Goal: Task Accomplishment & Management: Manage account settings

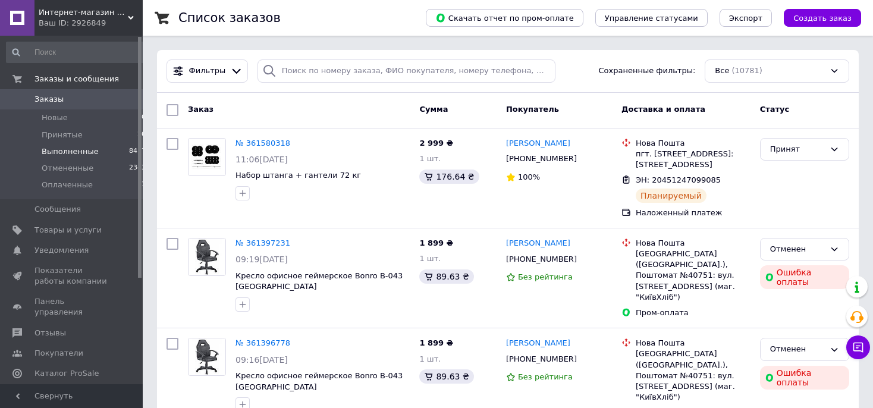
click at [73, 152] on span "Выполненные" at bounding box center [70, 151] width 57 height 11
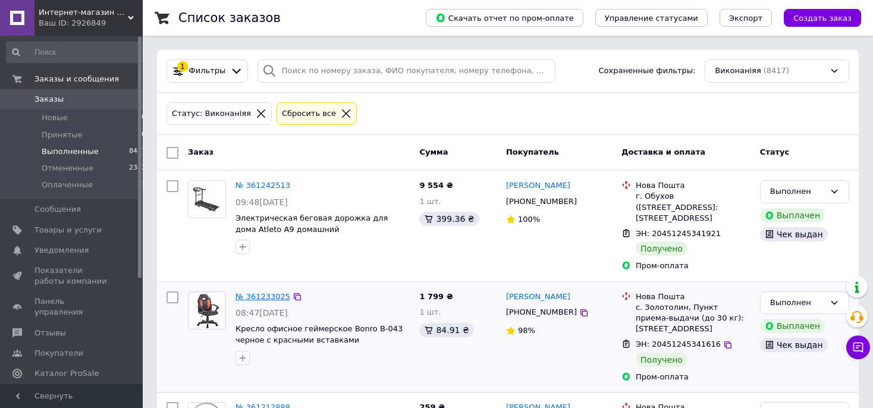
click at [254, 292] on link "№ 361233025" at bounding box center [263, 296] width 55 height 9
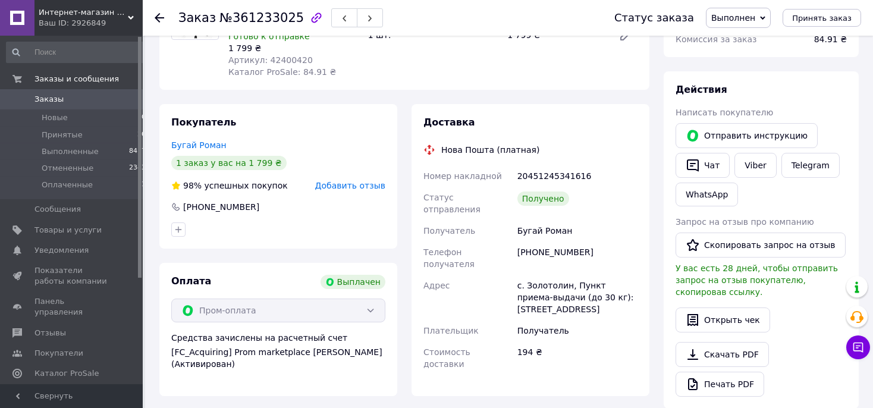
scroll to position [152, 0]
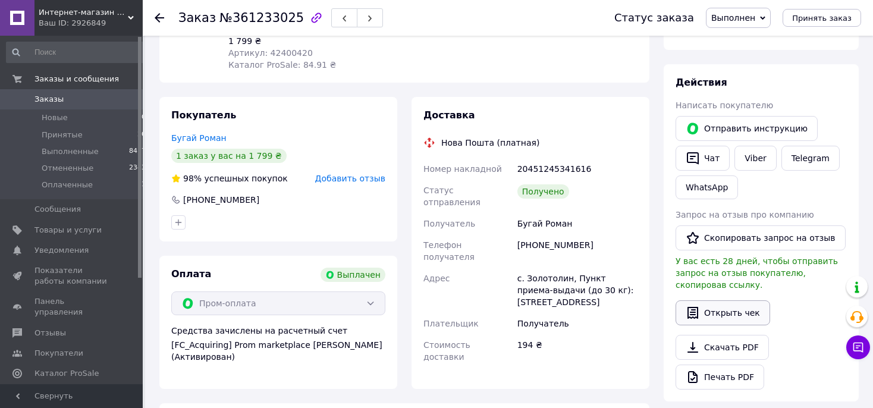
click at [727, 300] on button "Открыть чек" at bounding box center [723, 312] width 95 height 25
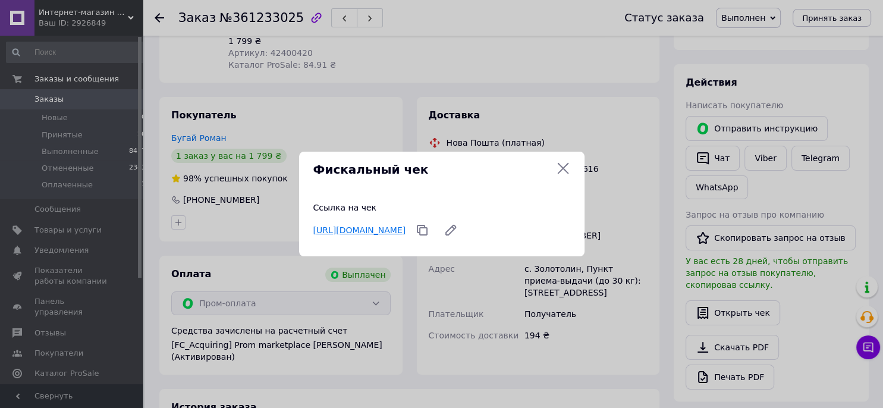
click at [344, 235] on link "[URL][DOMAIN_NAME]" at bounding box center [359, 230] width 93 height 10
click at [563, 175] on icon at bounding box center [563, 168] width 14 height 14
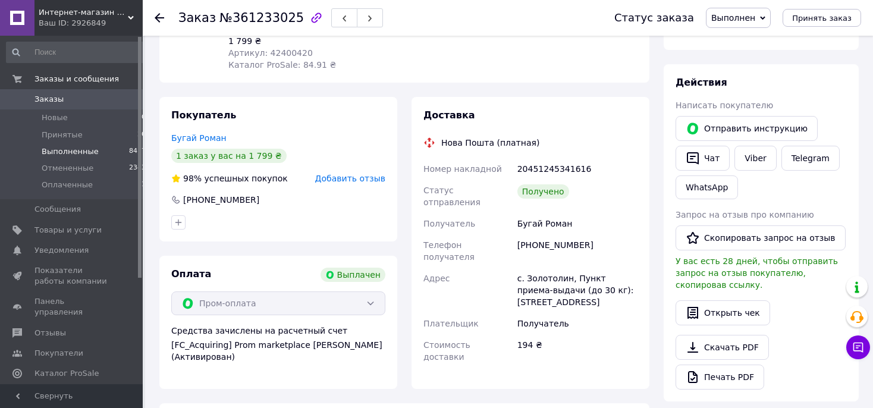
click at [49, 153] on span "Выполненные" at bounding box center [70, 151] width 57 height 11
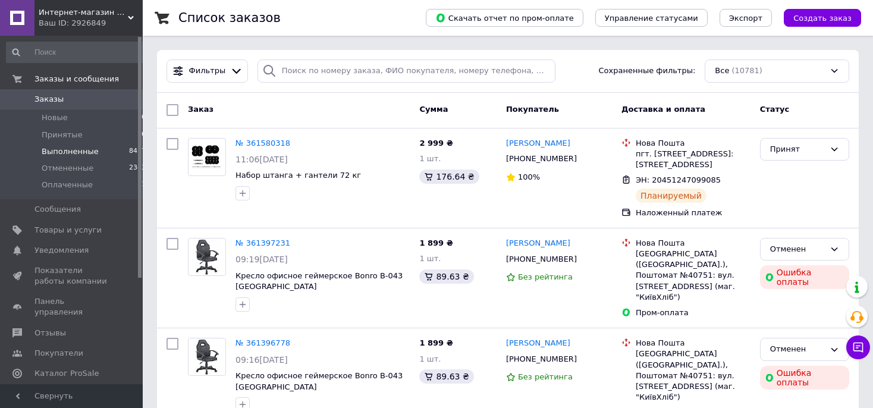
click at [50, 151] on span "Выполненные" at bounding box center [70, 151] width 57 height 11
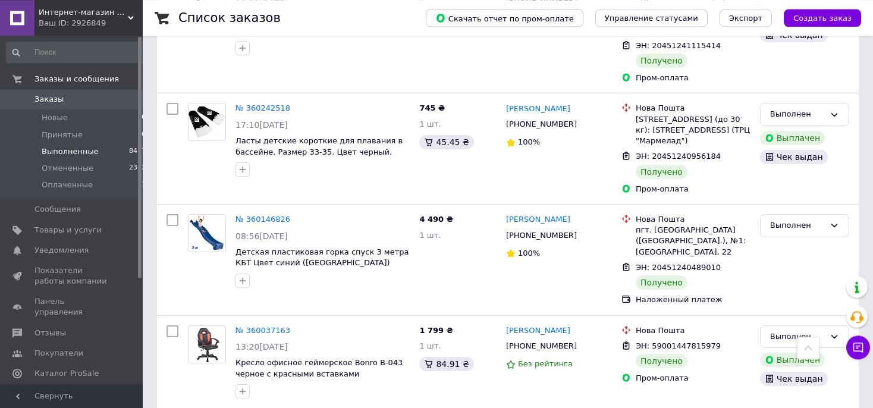
scroll to position [1799, 0]
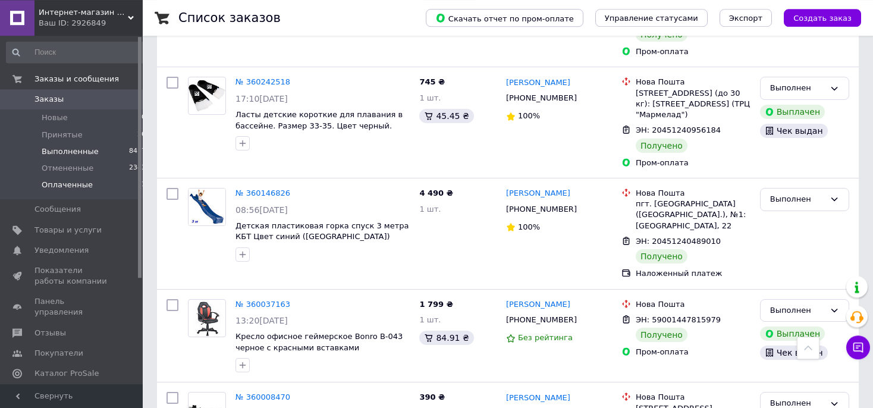
click at [73, 189] on span "Оплаченные" at bounding box center [67, 185] width 51 height 11
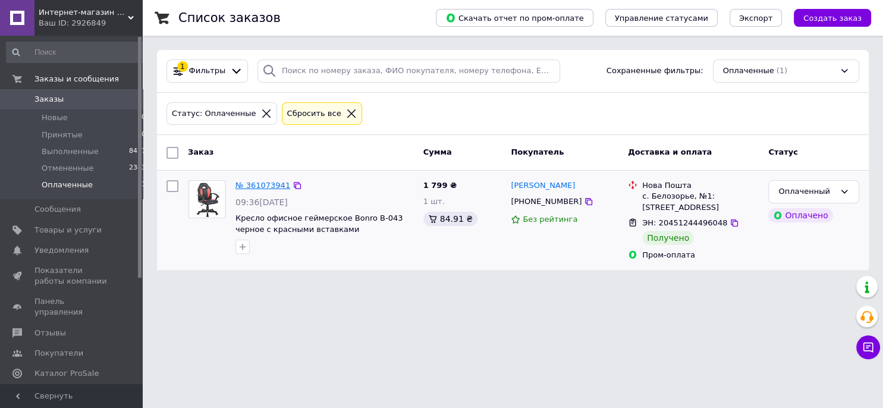
click at [265, 187] on link "№ 361073941" at bounding box center [263, 185] width 55 height 9
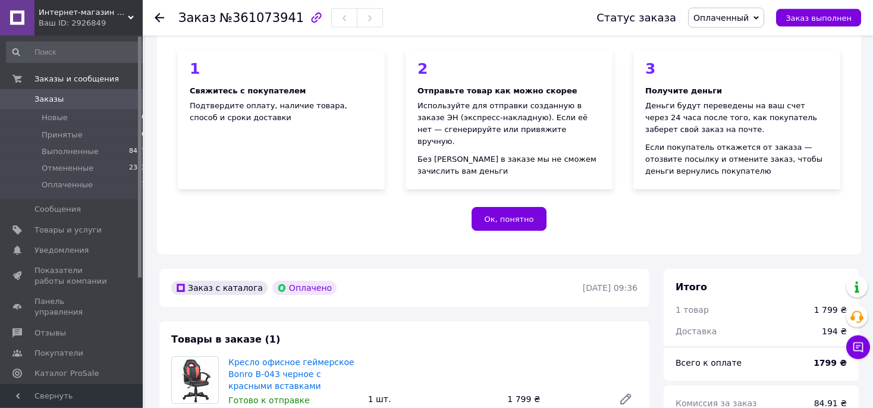
scroll to position [244, 0]
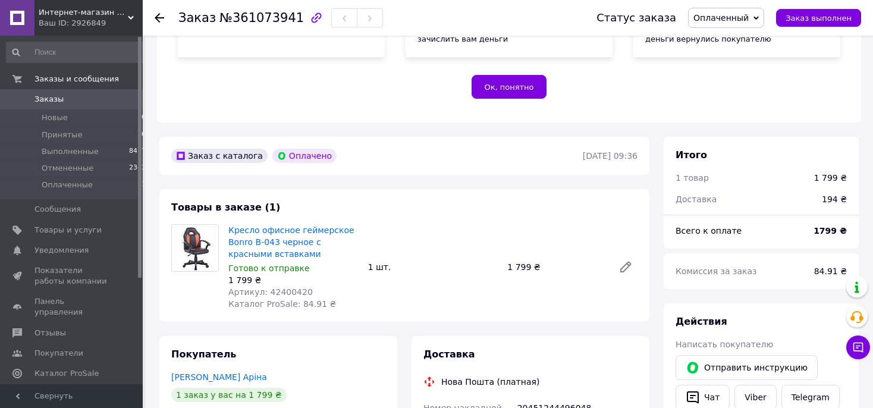
click at [281, 291] on span "Артикул: 42400420" at bounding box center [270, 292] width 84 height 10
copy span "42400420"
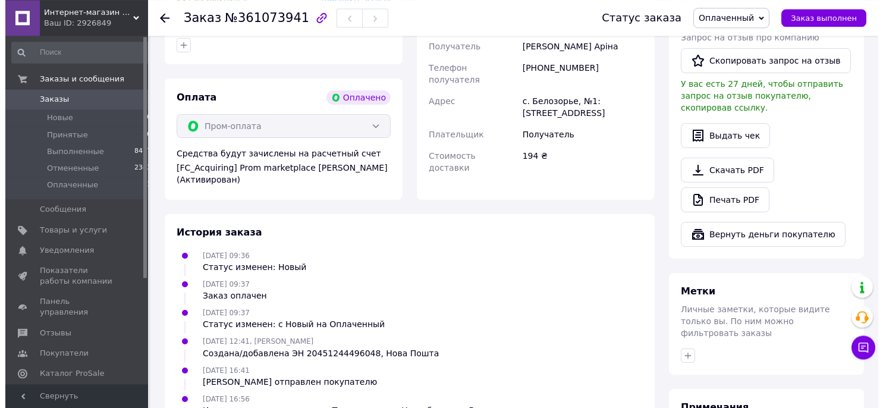
scroll to position [623, 0]
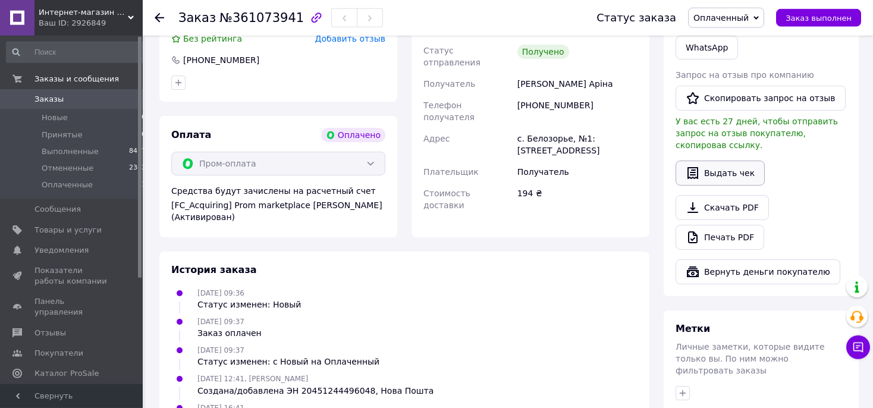
click at [707, 169] on button "Выдать чек" at bounding box center [720, 173] width 89 height 25
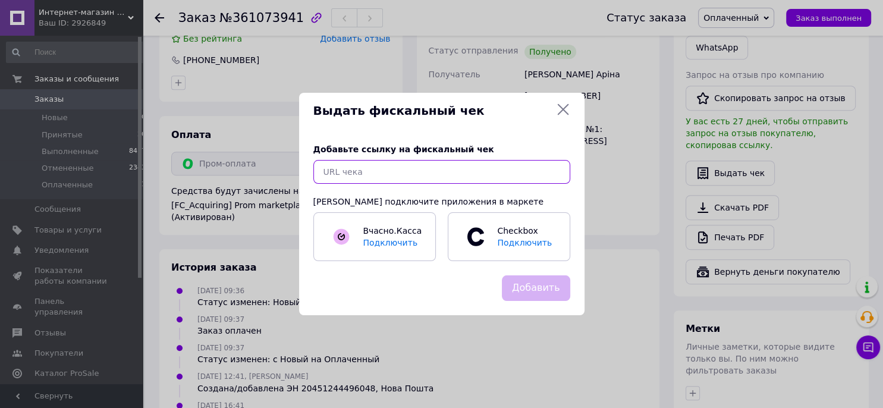
click at [386, 175] on input "text" at bounding box center [441, 172] width 257 height 24
paste input "[URL][DOMAIN_NAME]"
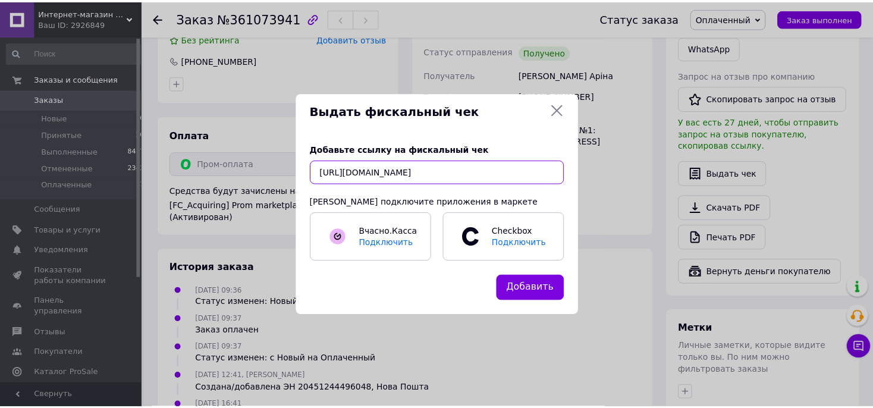
scroll to position [0, 18]
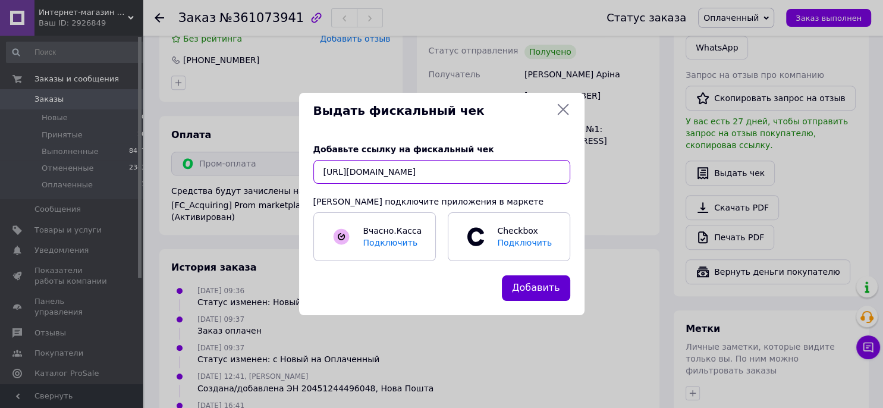
type input "[URL][DOMAIN_NAME]"
click at [529, 292] on button "Добавить" at bounding box center [536, 288] width 68 height 26
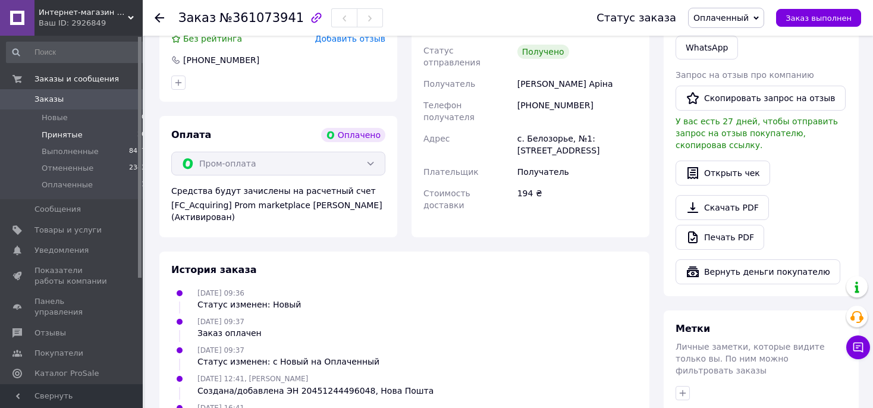
click at [53, 134] on span "Принятые" at bounding box center [62, 135] width 41 height 11
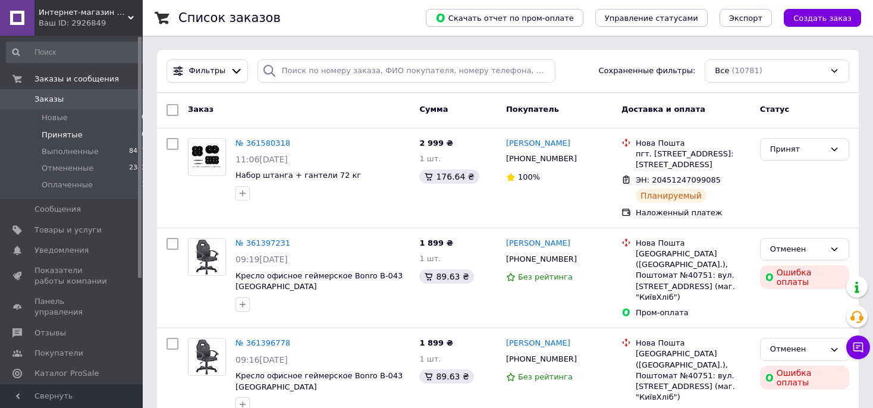
click at [61, 134] on span "Принятые" at bounding box center [62, 135] width 41 height 11
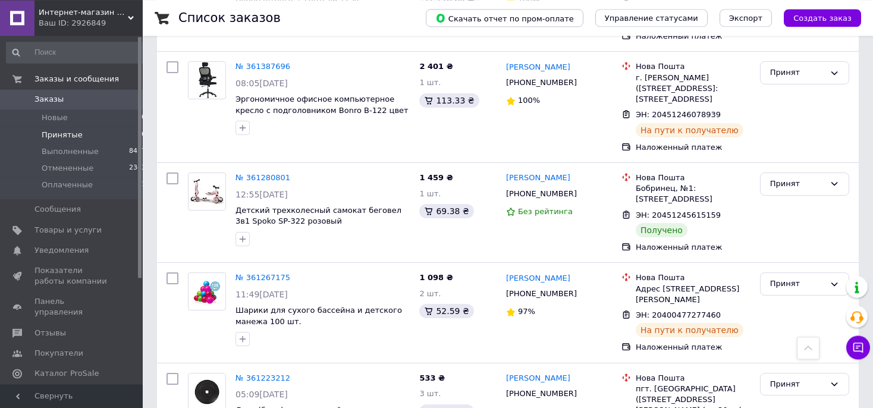
scroll to position [222, 0]
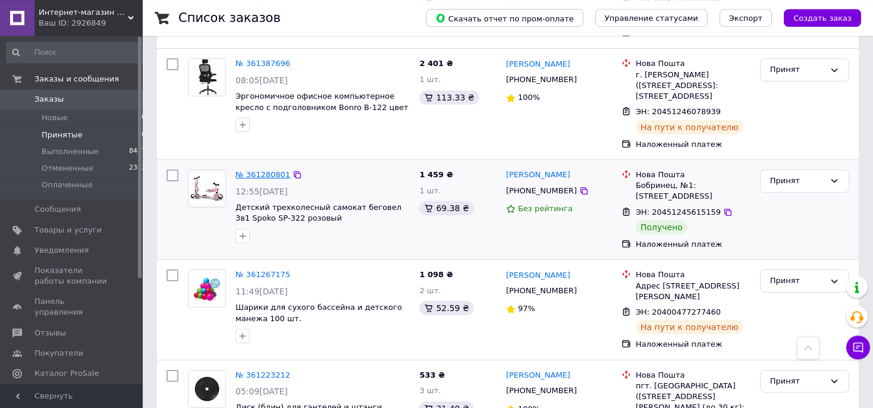
click at [253, 179] on link "№ 361280801" at bounding box center [263, 174] width 55 height 9
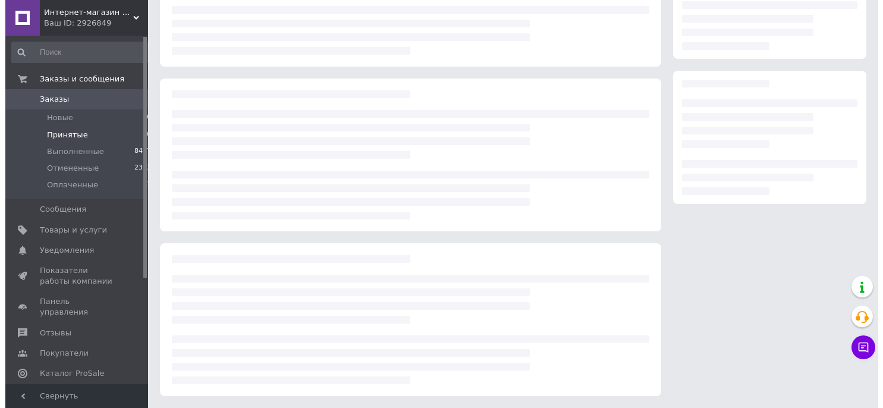
scroll to position [124, 0]
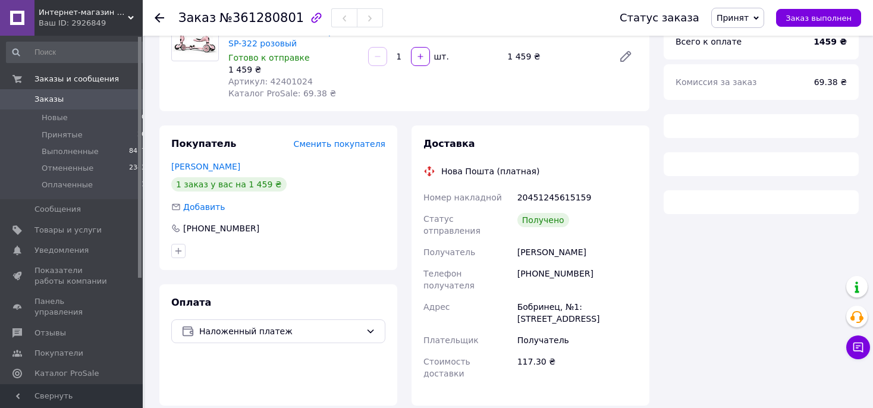
click at [278, 80] on span "Артикул: 42401024" at bounding box center [270, 82] width 84 height 10
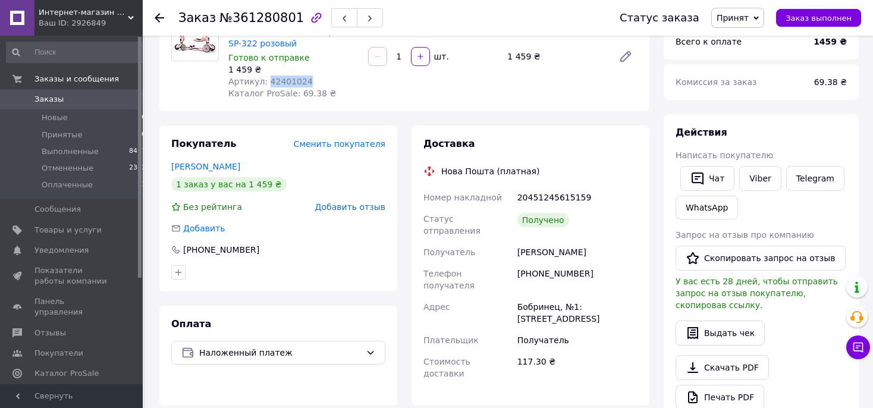
click at [278, 80] on span "Артикул: 42401024" at bounding box center [270, 82] width 84 height 10
copy span "42401024"
click at [722, 325] on button "Выдать чек" at bounding box center [720, 333] width 89 height 25
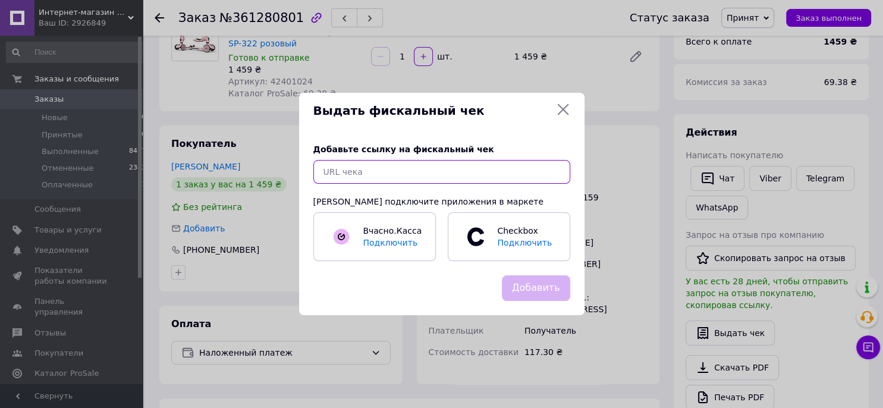
click at [344, 173] on input "text" at bounding box center [441, 172] width 257 height 24
paste input "[URL][DOMAIN_NAME]"
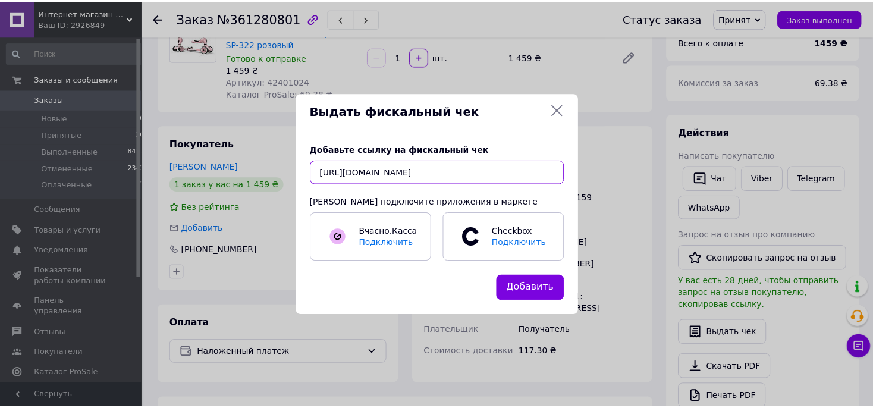
scroll to position [0, 13]
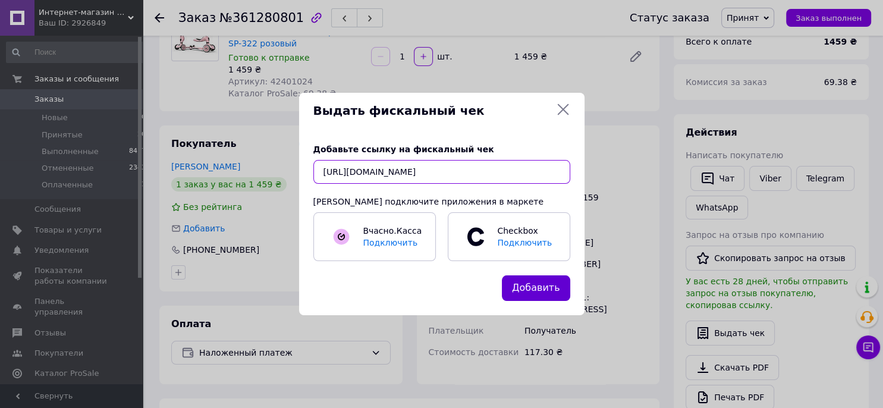
type input "[URL][DOMAIN_NAME]"
click at [516, 284] on button "Добавить" at bounding box center [536, 288] width 68 height 26
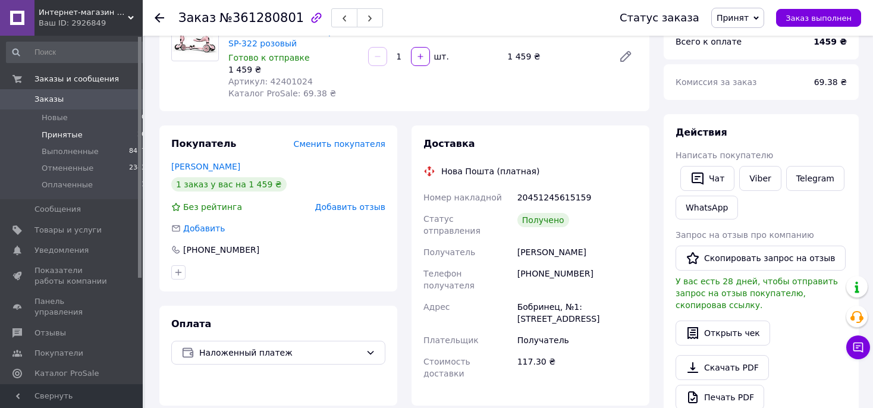
click at [50, 136] on span "Принятые" at bounding box center [62, 135] width 41 height 11
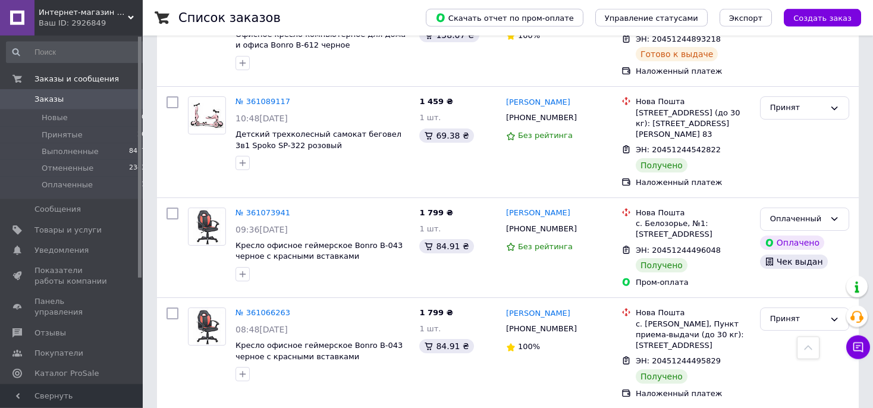
scroll to position [1240, 0]
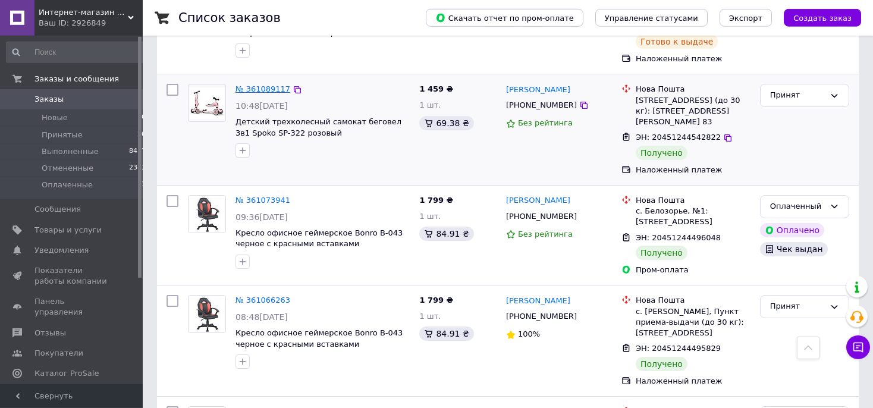
click at [258, 93] on link "№ 361089117" at bounding box center [263, 88] width 55 height 9
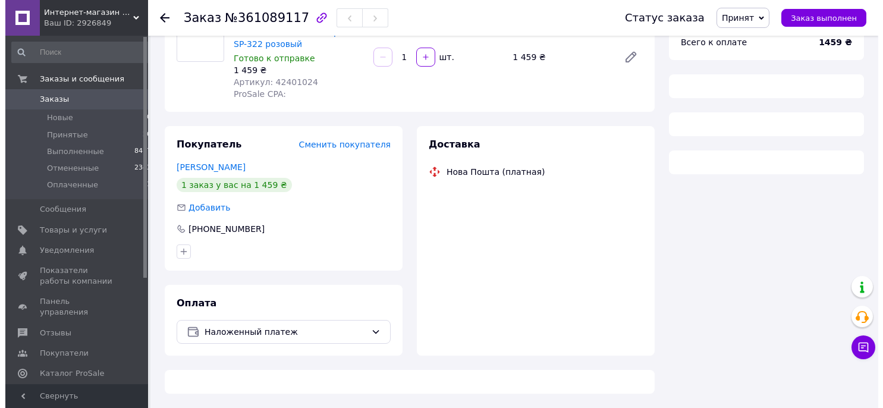
scroll to position [124, 0]
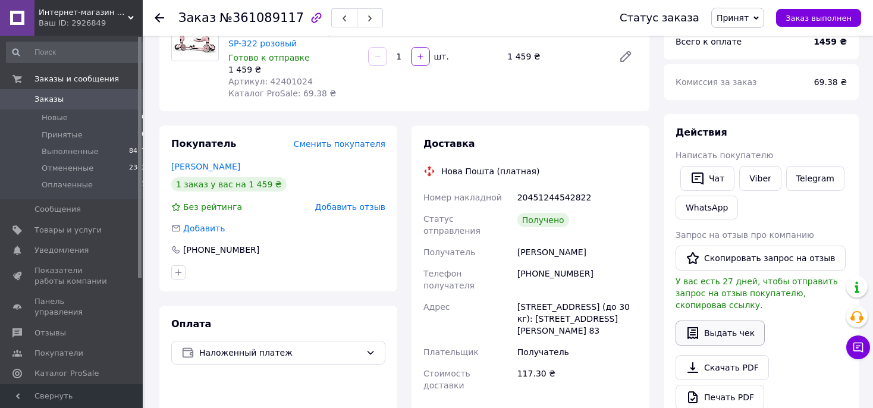
click at [709, 323] on button "Выдать чек" at bounding box center [720, 333] width 89 height 25
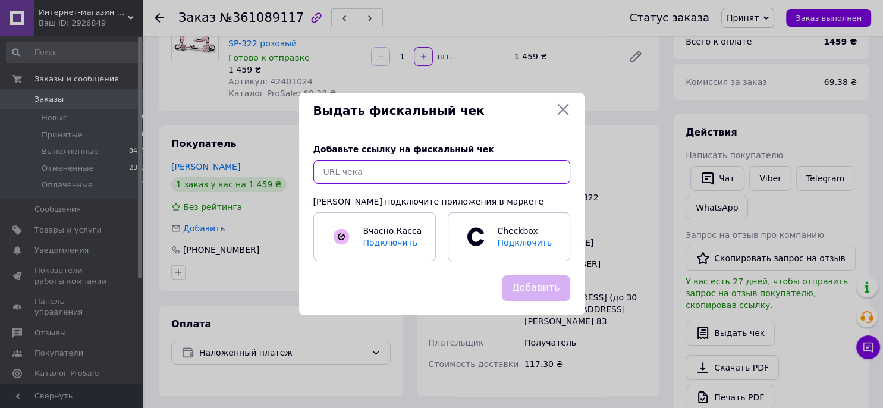
click at [360, 164] on input "text" at bounding box center [441, 172] width 257 height 24
paste input "[URL][DOMAIN_NAME]"
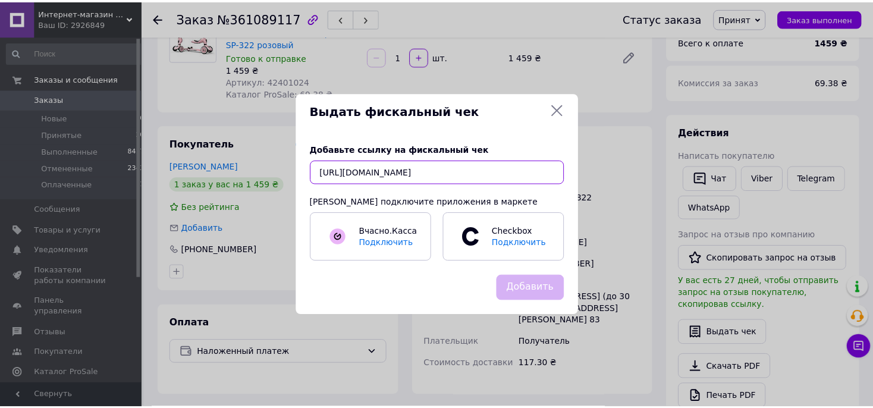
scroll to position [0, 12]
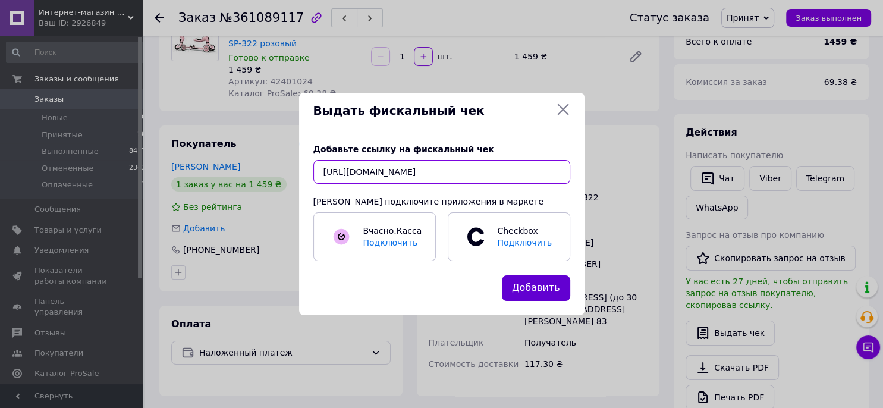
type input "[URL][DOMAIN_NAME]"
click at [525, 288] on button "Добавить" at bounding box center [536, 288] width 68 height 26
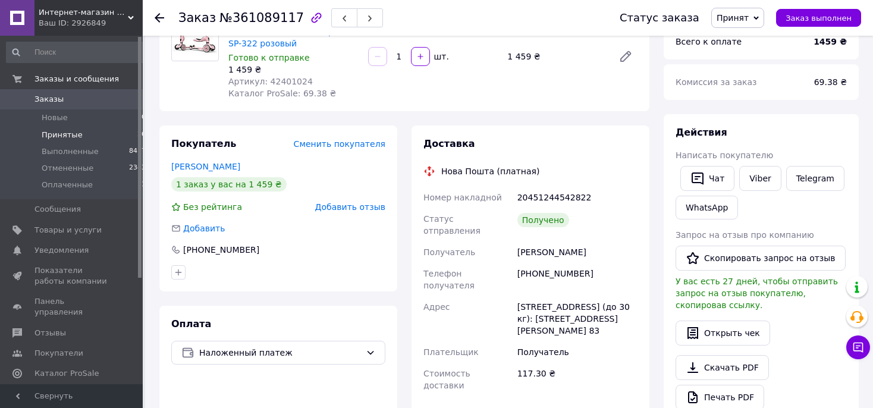
click at [51, 132] on span "Принятые" at bounding box center [62, 135] width 41 height 11
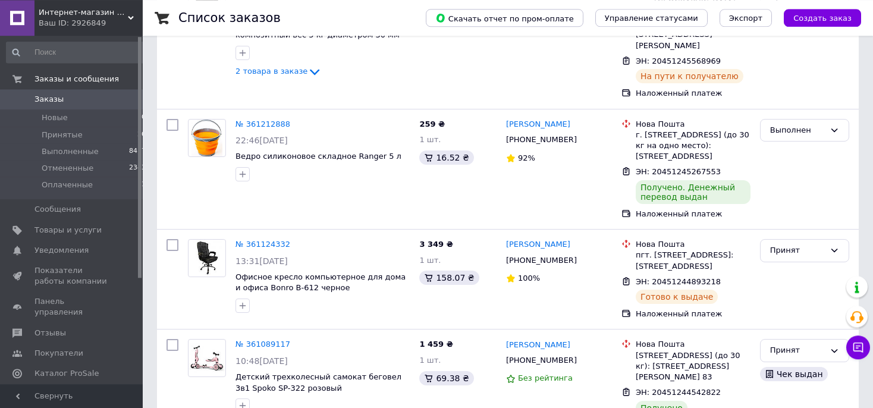
scroll to position [1381, 0]
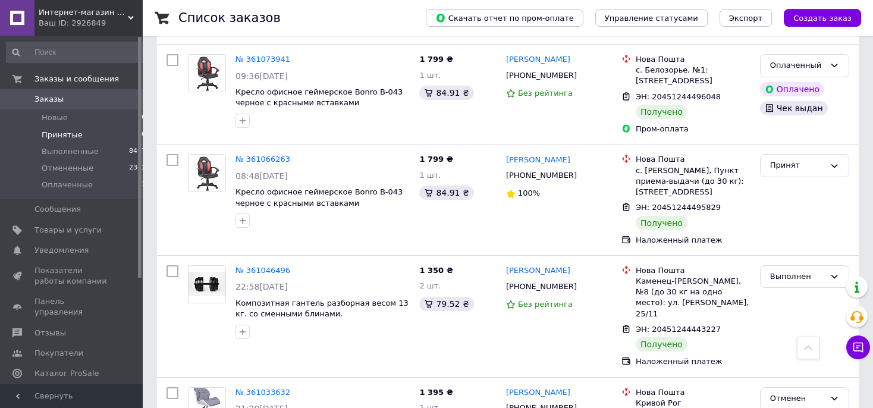
click at [58, 132] on span "Принятые" at bounding box center [62, 135] width 41 height 11
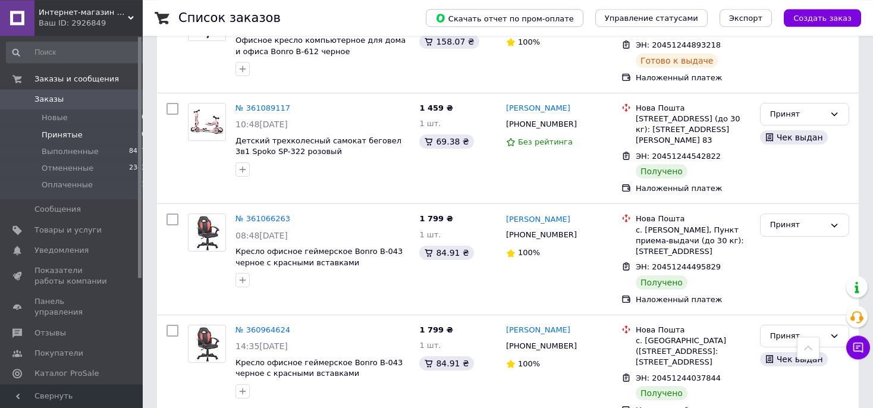
scroll to position [727, 0]
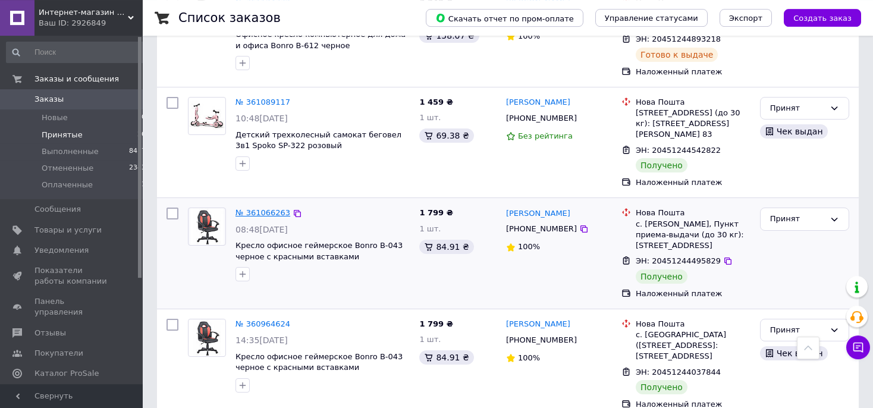
click at [253, 217] on link "№ 361066263" at bounding box center [263, 212] width 55 height 9
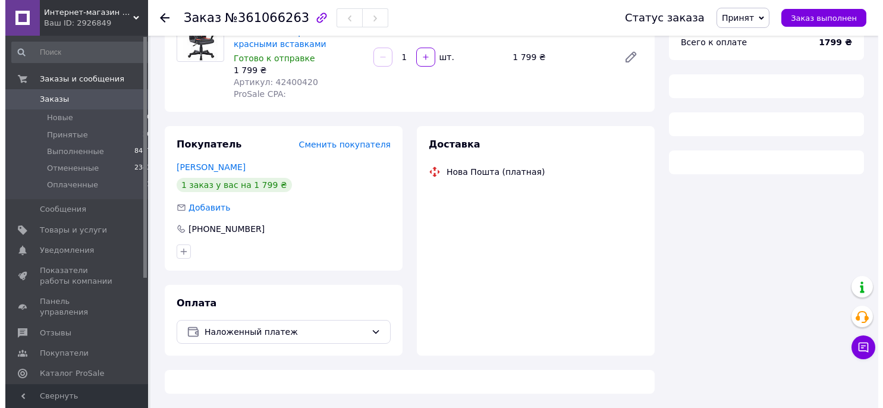
scroll to position [124, 0]
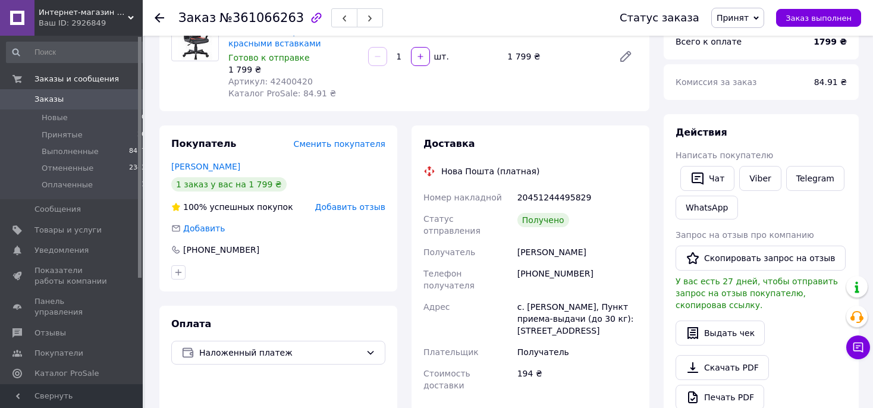
click at [275, 89] on span "Каталог ProSale: 84.91 ₴" at bounding box center [282, 94] width 108 height 10
click at [275, 79] on span "Артикул: 42400420" at bounding box center [270, 82] width 84 height 10
copy span "42400420"
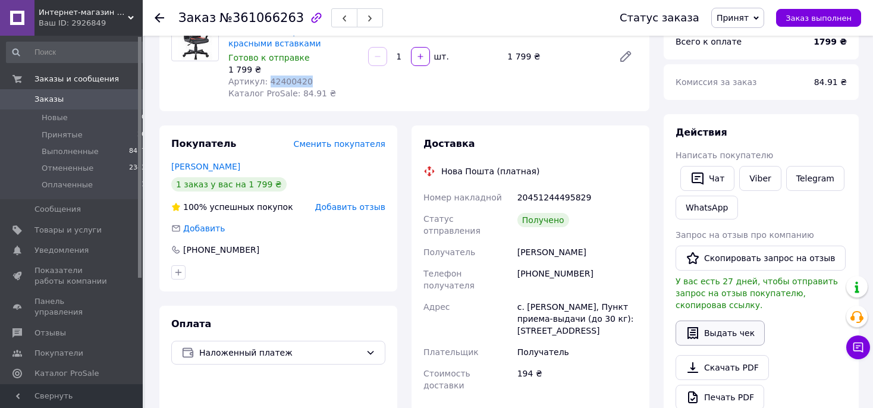
click at [718, 325] on button "Выдать чек" at bounding box center [720, 333] width 89 height 25
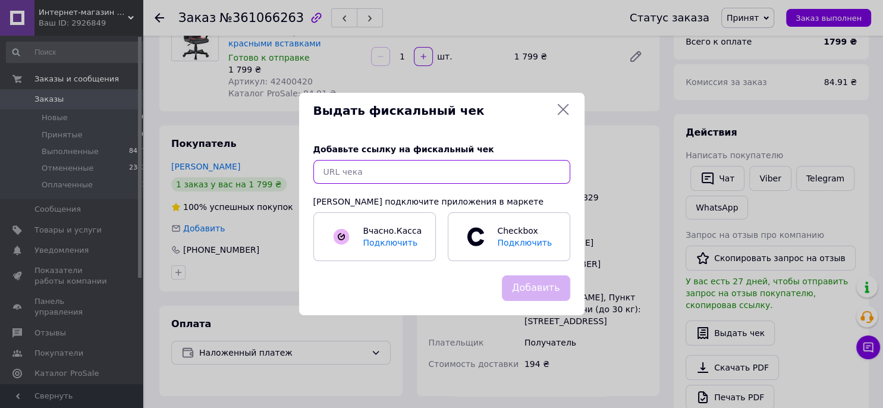
click at [368, 173] on input "text" at bounding box center [441, 172] width 257 height 24
paste input "[URL][DOMAIN_NAME]"
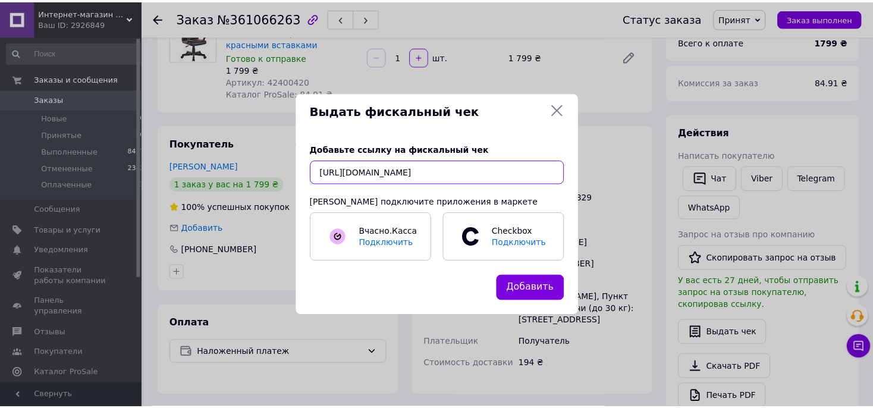
scroll to position [0, 14]
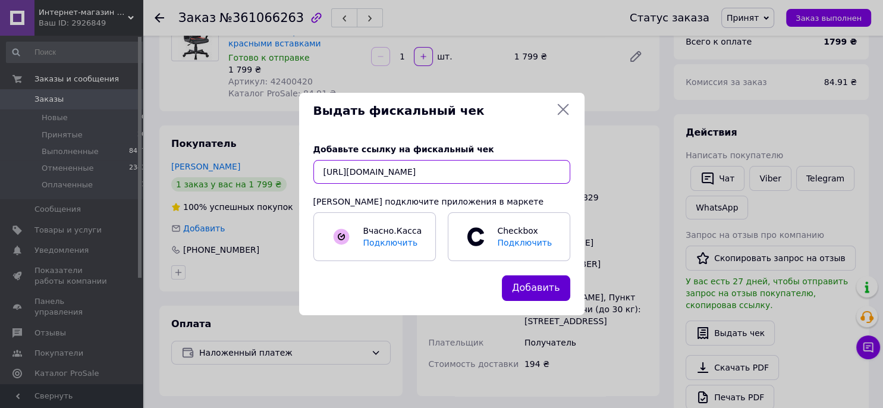
type input "[URL][DOMAIN_NAME]"
click at [529, 287] on button "Добавить" at bounding box center [536, 288] width 68 height 26
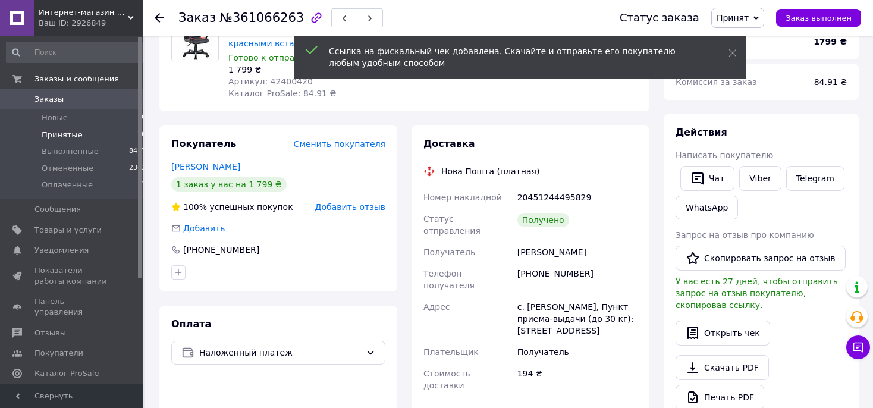
click at [53, 132] on span "Принятые" at bounding box center [62, 135] width 41 height 11
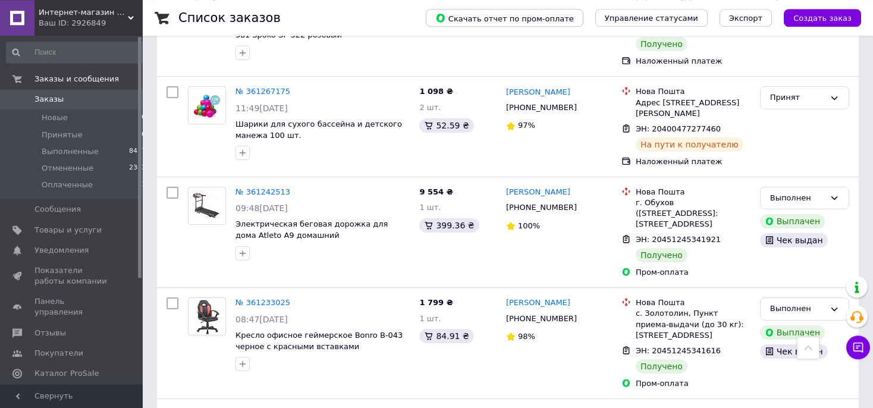
scroll to position [576, 0]
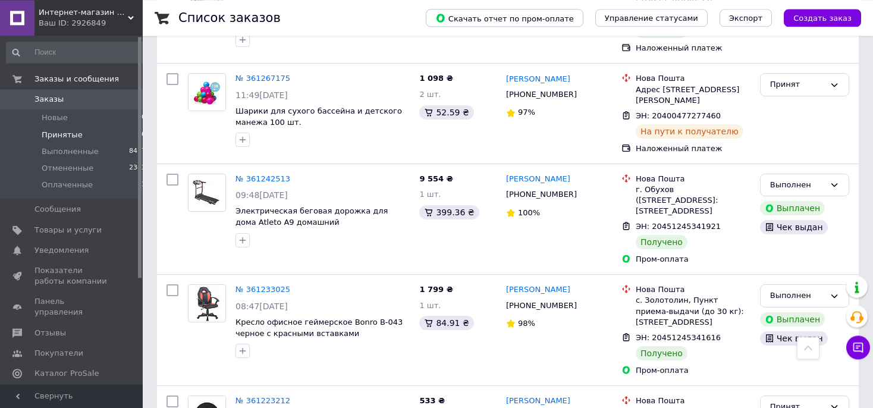
click at [57, 141] on li "Принятые 20" at bounding box center [76, 135] width 153 height 17
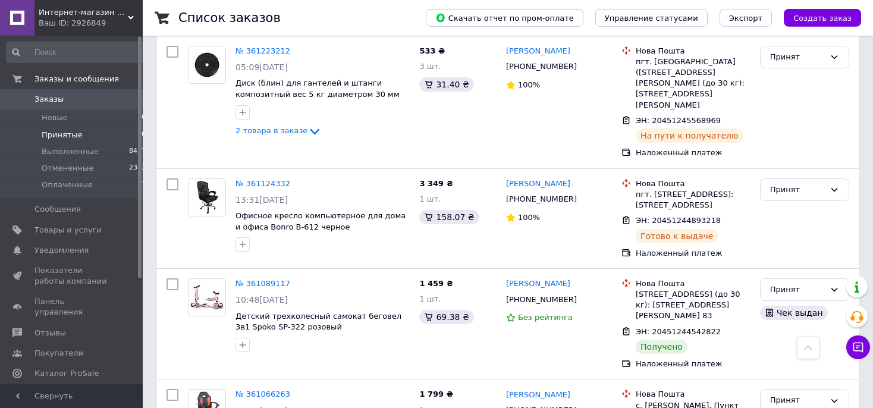
scroll to position [602, 0]
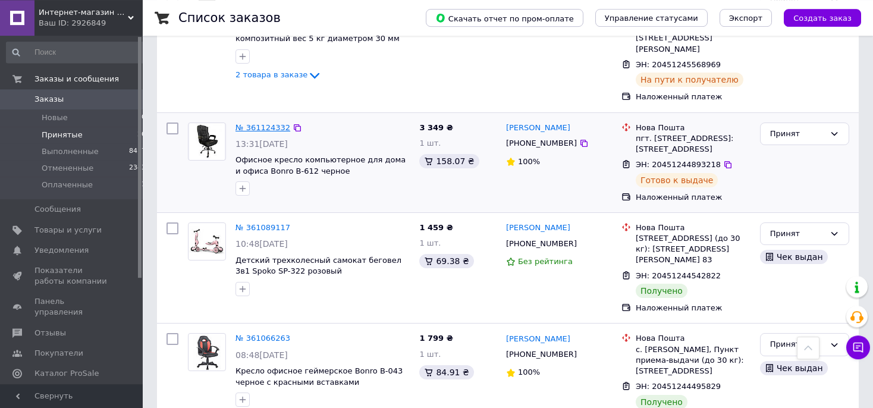
click at [247, 132] on link "№ 361124332" at bounding box center [263, 127] width 55 height 9
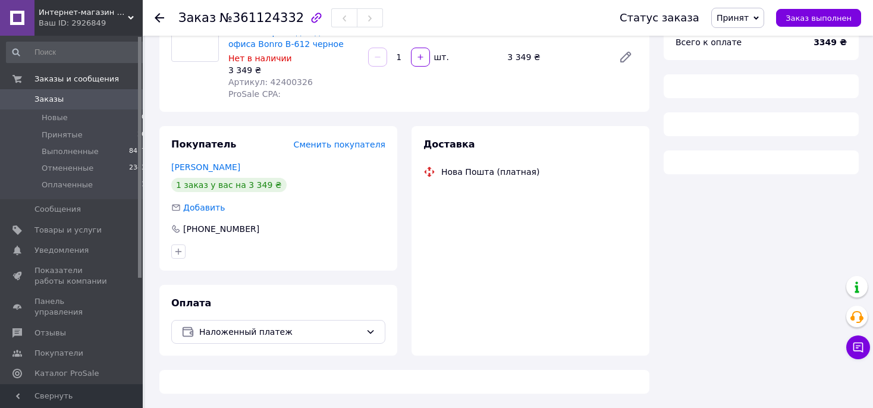
scroll to position [124, 0]
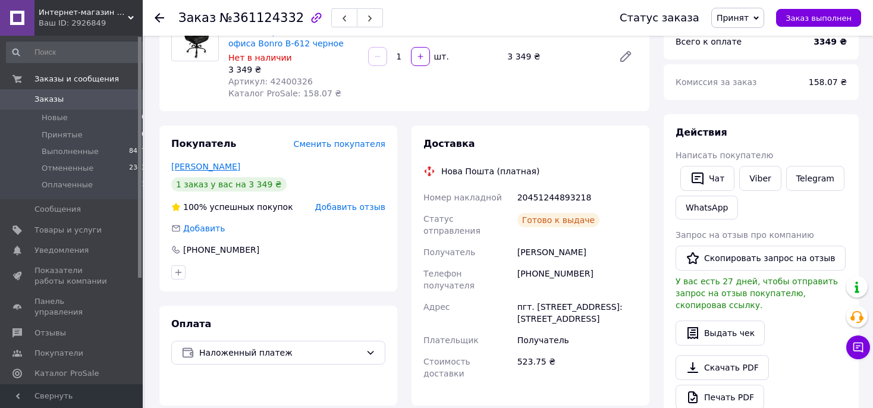
click at [208, 168] on link "[PERSON_NAME]" at bounding box center [205, 167] width 69 height 10
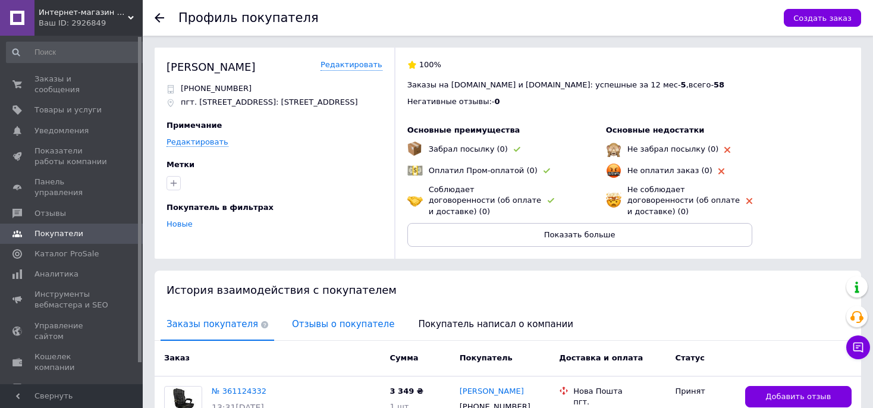
click at [334, 330] on span "Отзывы о покупателе" at bounding box center [343, 324] width 114 height 30
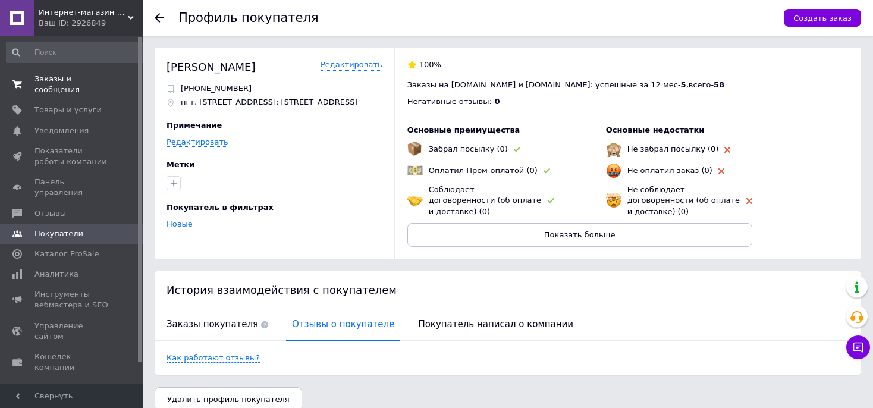
click at [41, 77] on span "Заказы и сообщения" at bounding box center [73, 84] width 76 height 21
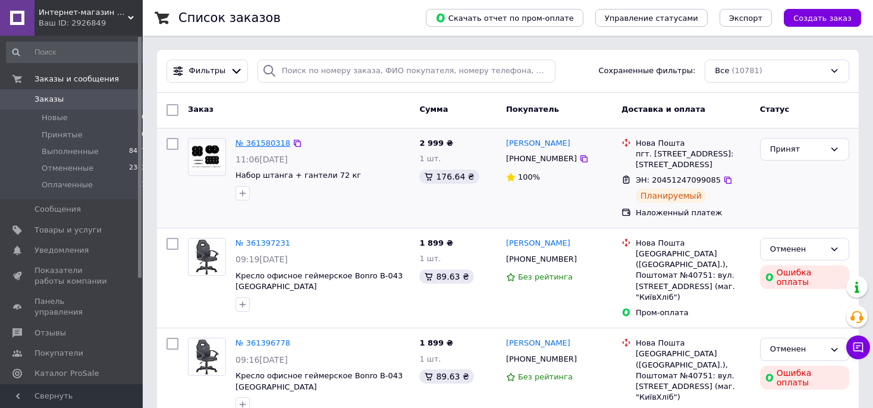
click at [237, 141] on link "№ 361580318" at bounding box center [263, 143] width 55 height 9
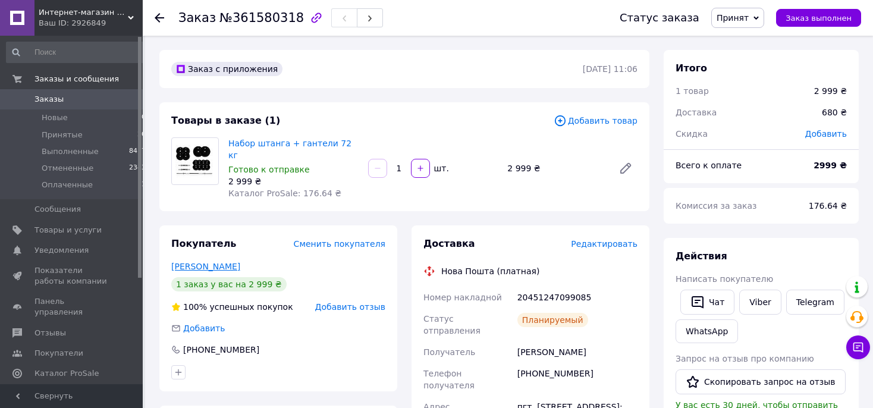
click at [240, 262] on link "[PERSON_NAME]" at bounding box center [205, 267] width 69 height 10
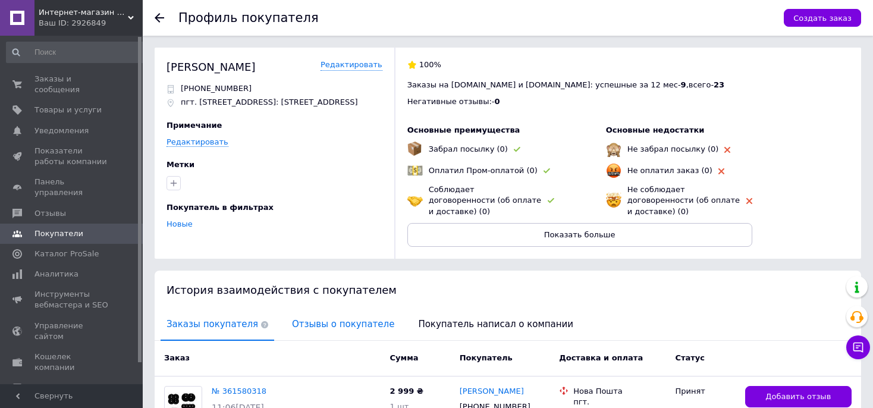
click at [301, 326] on span "Отзывы о покупателе" at bounding box center [343, 324] width 114 height 30
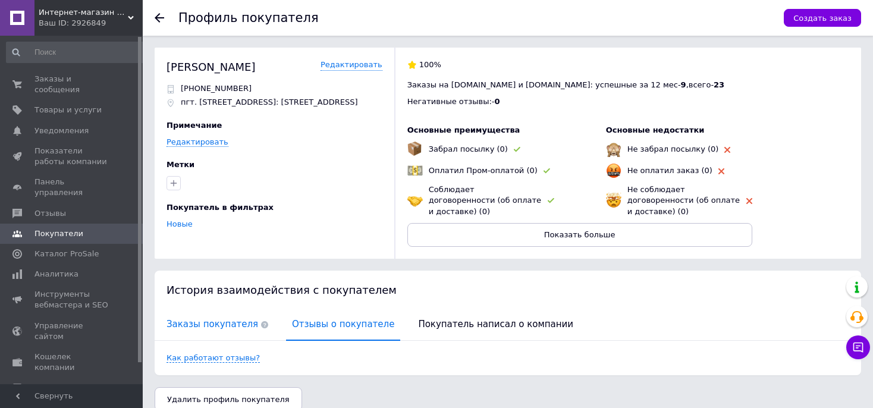
click at [190, 334] on span "Заказы покупателя" at bounding box center [218, 324] width 114 height 30
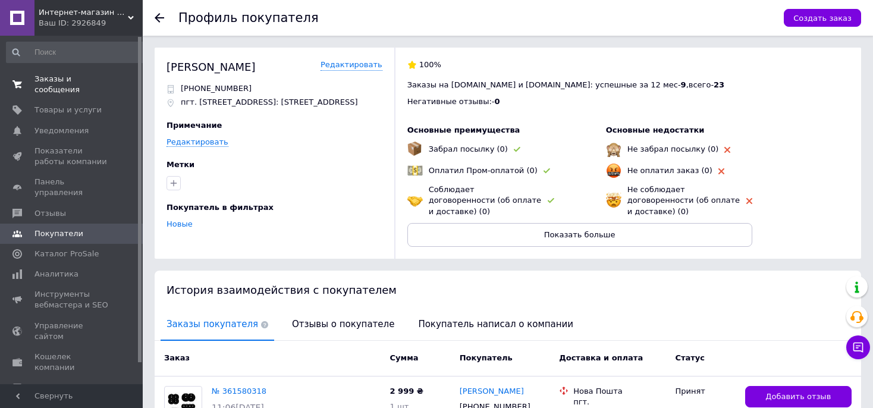
click at [46, 78] on span "Заказы и сообщения" at bounding box center [73, 84] width 76 height 21
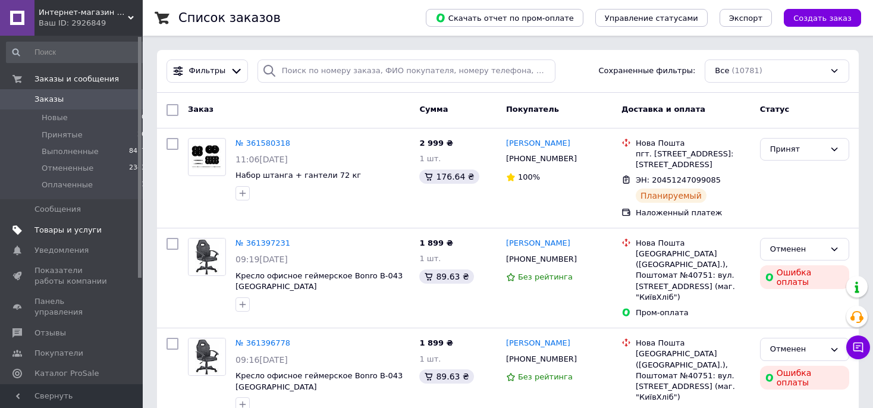
click at [68, 230] on span "Товары и услуги" at bounding box center [68, 230] width 67 height 11
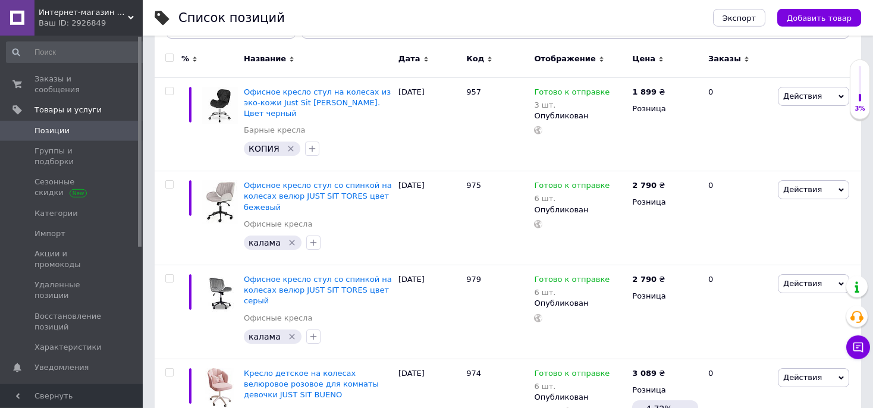
scroll to position [191, 0]
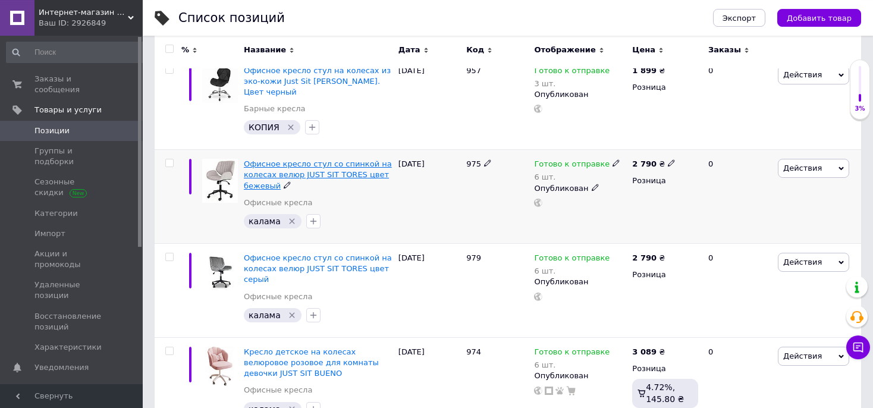
click at [263, 161] on span "Офисное кресло стул со спинкой на колесах велюр JUST SIT TORES цвет бежевый" at bounding box center [318, 174] width 148 height 30
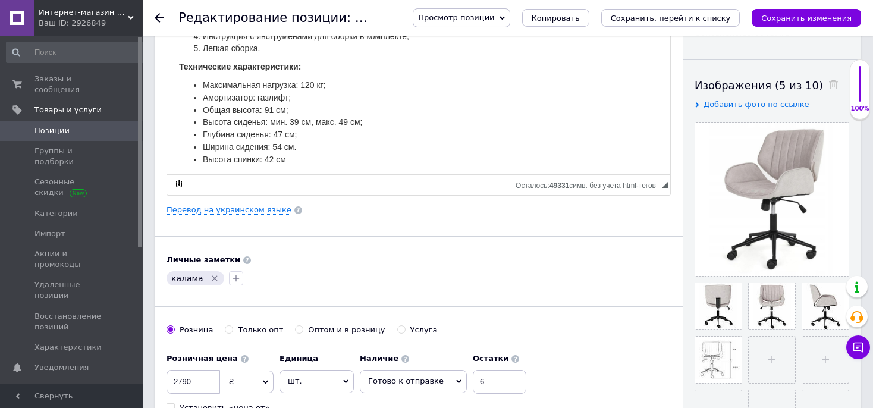
scroll to position [126, 0]
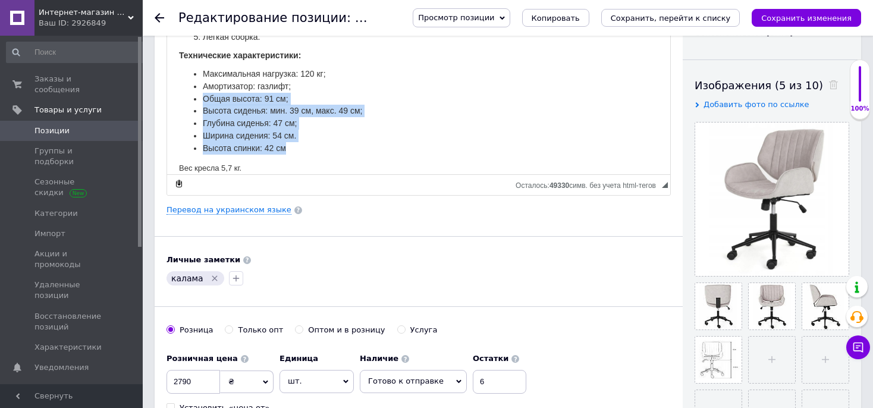
drag, startPoint x: 204, startPoint y: 96, endPoint x: 290, endPoint y: 147, distance: 99.5
click at [290, 147] on ul "Максимальная нагрузка: 120 кг; Амортизатор: газлифт; Общая высота: 91 см; Высот…" at bounding box center [418, 110] width 479 height 87
copy ul "Общая высота: 91 см; Высота сиденья: мин. 39 см, макс. 49 см; Глубина сиденья: …"
